Goal: Task Accomplishment & Management: Use online tool/utility

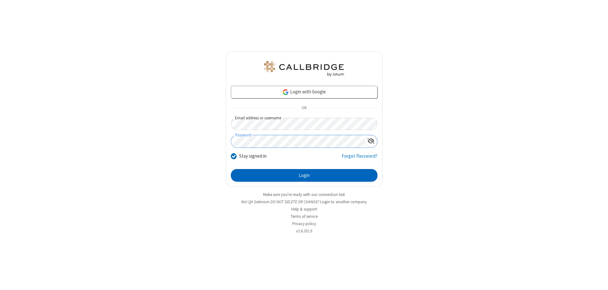
click at [304, 175] on button "Login" at bounding box center [304, 175] width 147 height 13
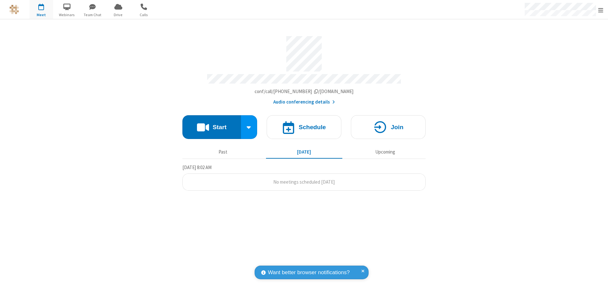
click at [212, 124] on button "Start" at bounding box center [211, 127] width 59 height 24
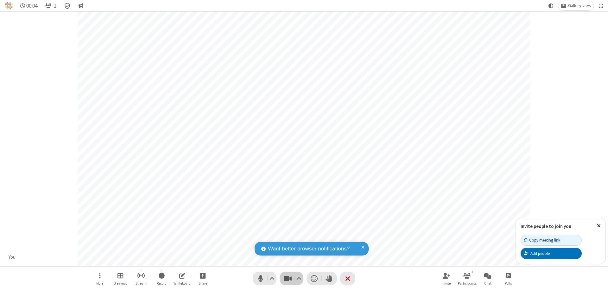
click at [288, 278] on span "Stop video (⌘+Shift+V)" at bounding box center [287, 278] width 9 height 9
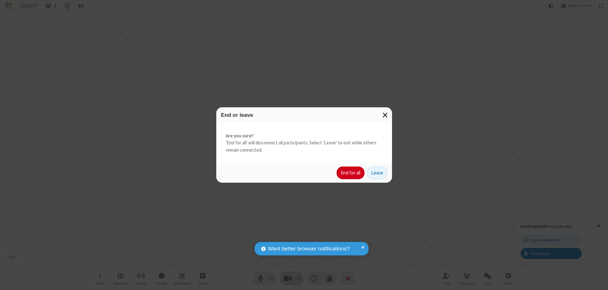
click at [351, 173] on button "End for all" at bounding box center [351, 173] width 28 height 13
